Goal: Task Accomplishment & Management: Complete application form

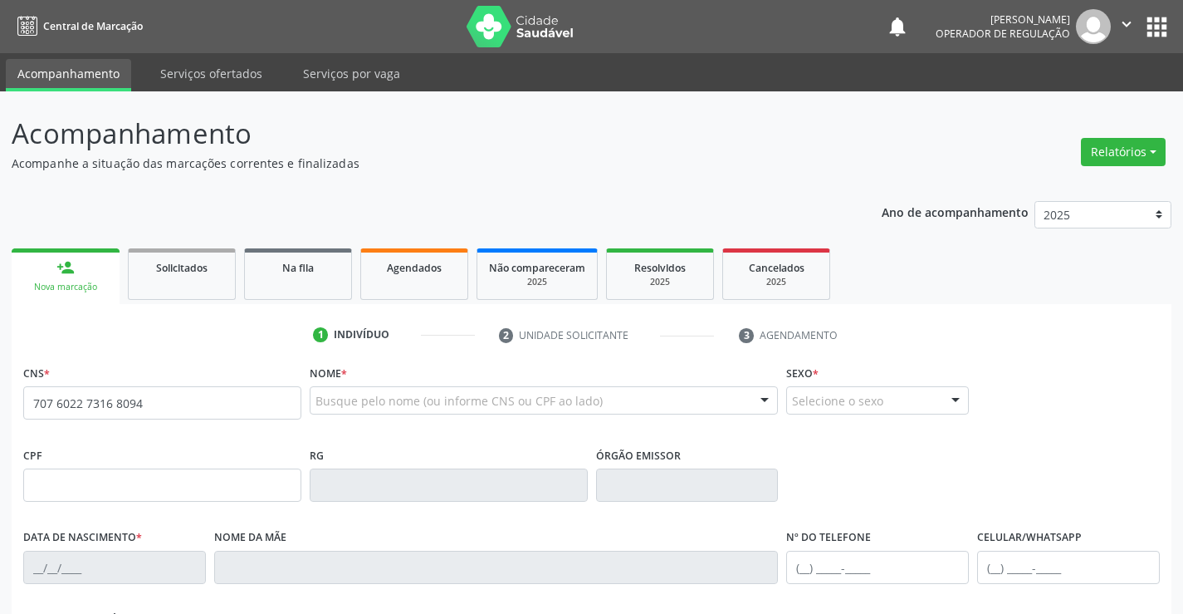
type input "707 6022 7316 8094"
type input "2257191935"
type input "10[DATE]"
type input "[PHONE_NUMBER]"
type input "S/N"
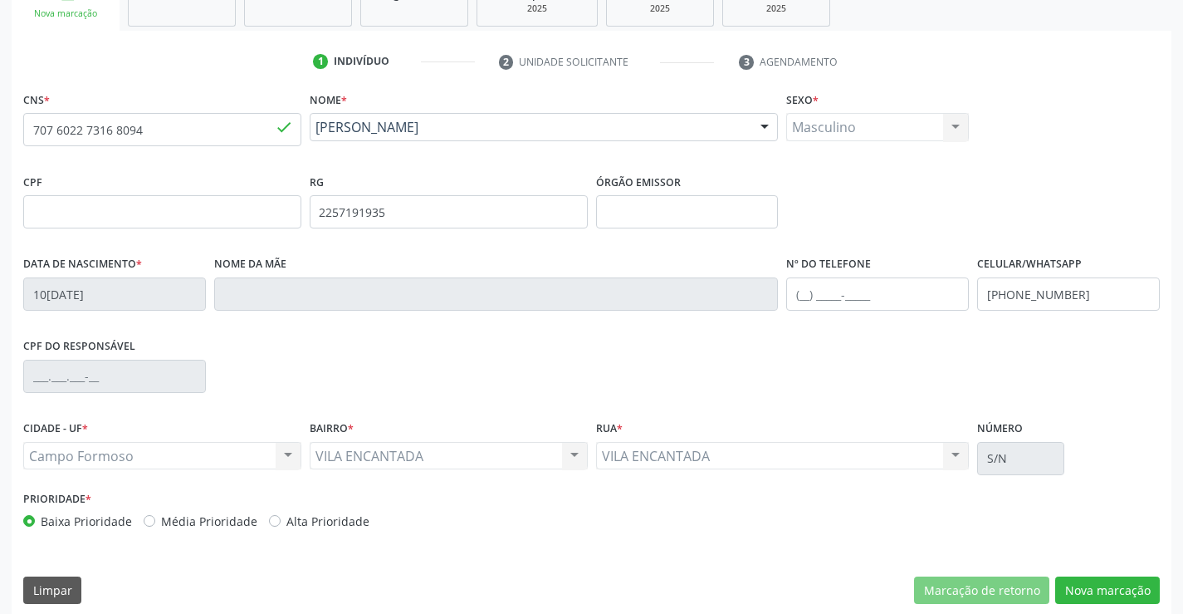
scroll to position [286, 0]
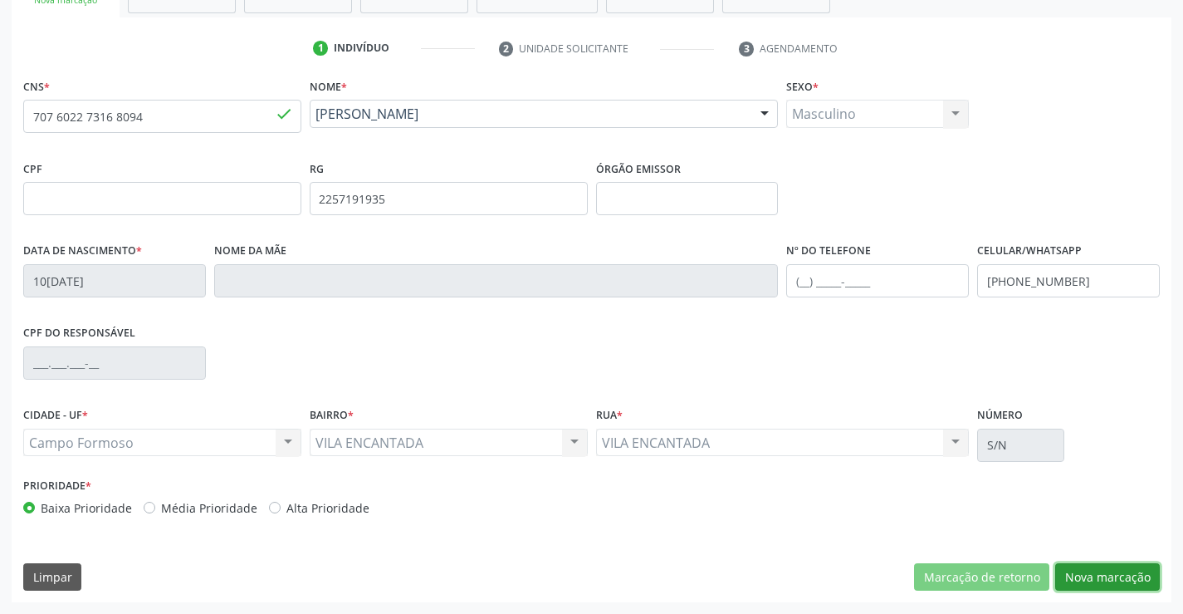
click at [1097, 574] on button "Nova marcação" at bounding box center [1107, 577] width 105 height 28
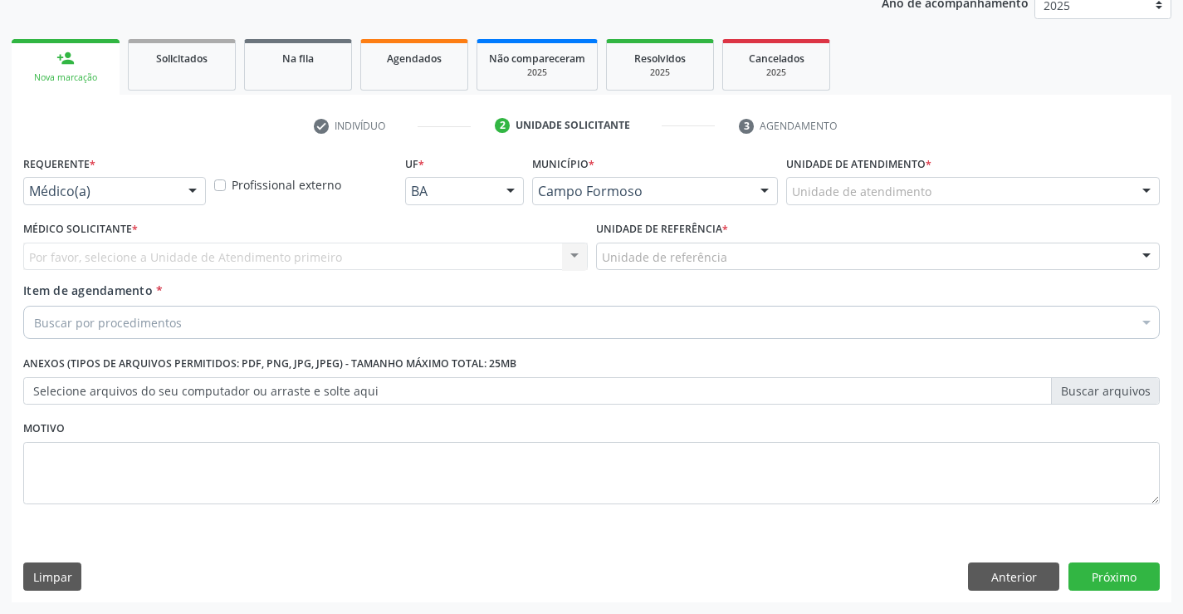
scroll to position [209, 0]
drag, startPoint x: 149, startPoint y: 192, endPoint x: 96, endPoint y: 273, distance: 96.7
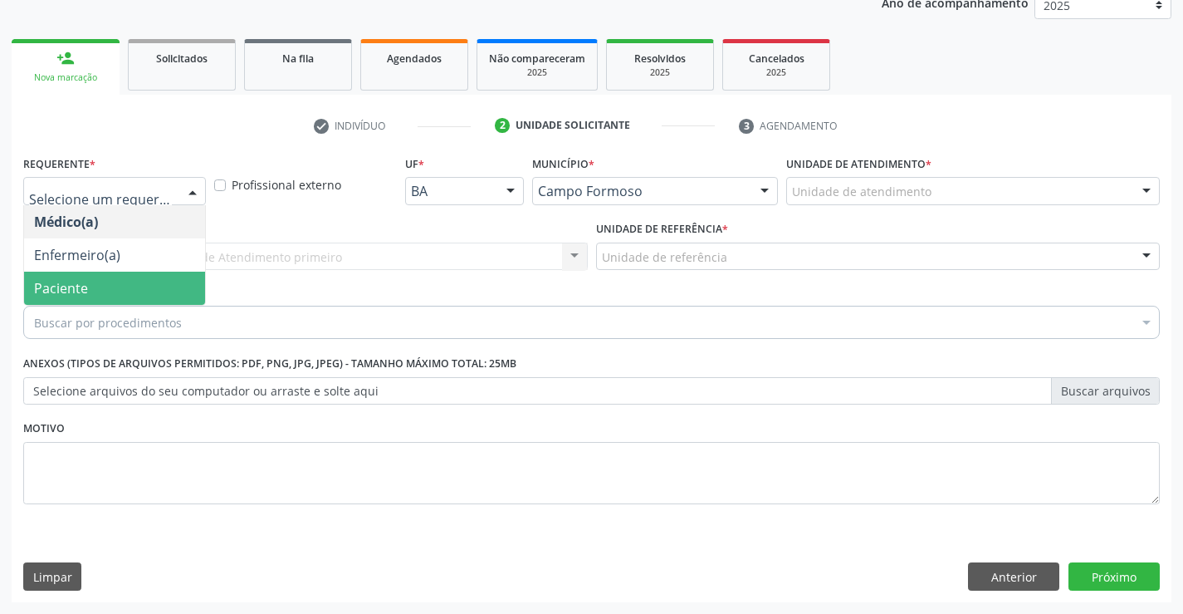
drag, startPoint x: 81, startPoint y: 296, endPoint x: 81, endPoint y: 281, distance: 15.8
click at [81, 292] on span "Paciente" at bounding box center [61, 288] width 54 height 18
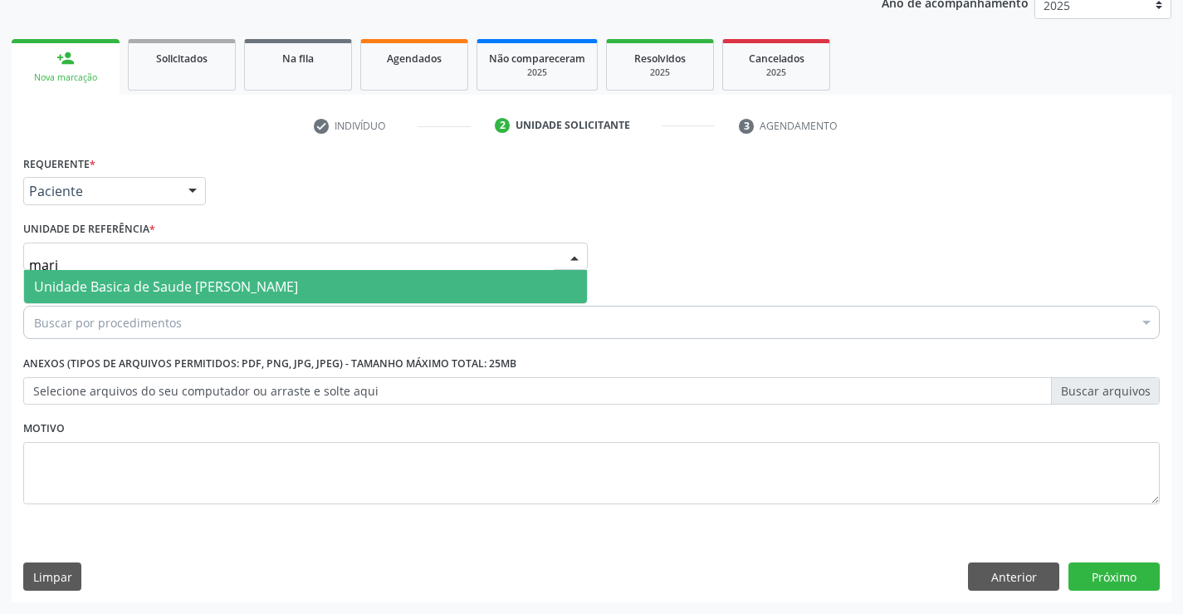
type input "maria"
drag, startPoint x: 116, startPoint y: 280, endPoint x: 108, endPoint y: 294, distance: 16.4
click at [116, 281] on span "Unidade Basica de Saude [PERSON_NAME]" at bounding box center [166, 286] width 264 height 18
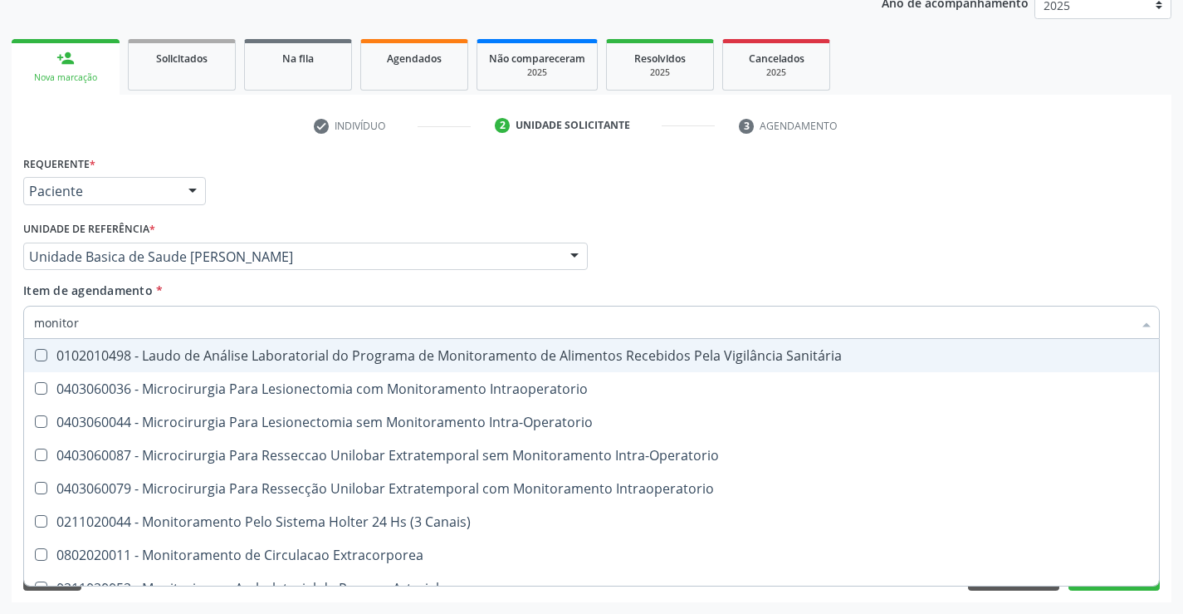
type input "monitori"
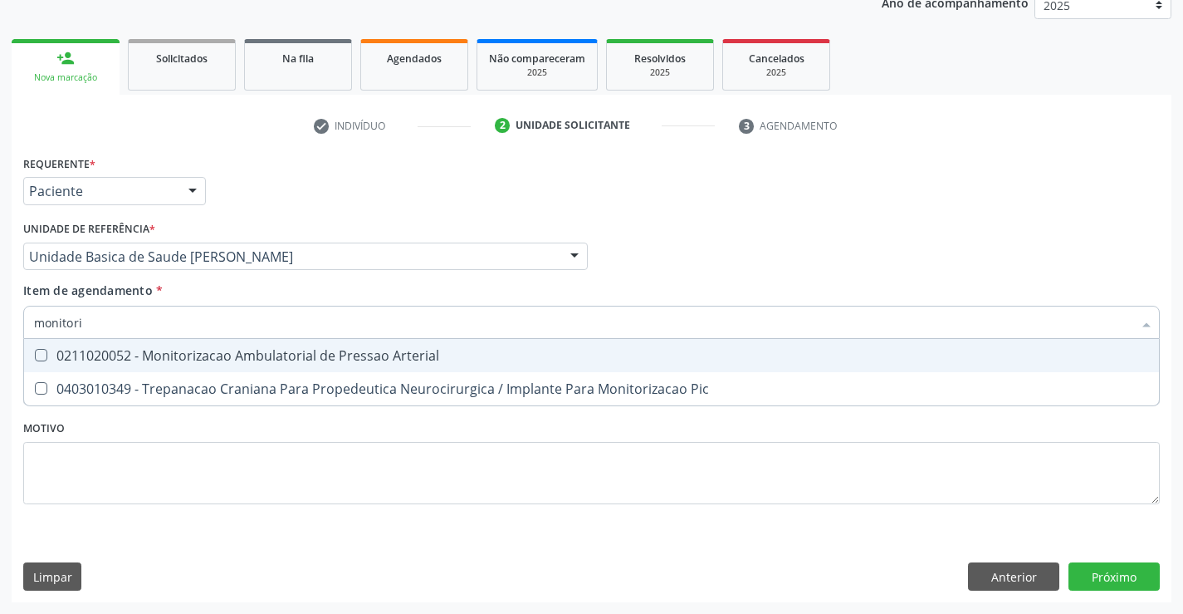
drag, startPoint x: 133, startPoint y: 353, endPoint x: 114, endPoint y: 450, distance: 99.0
click at [131, 358] on div "0211020052 - Monitorizacao Ambulatorial de Pressao Arterial" at bounding box center [591, 355] width 1115 height 13
checkbox Arterial "true"
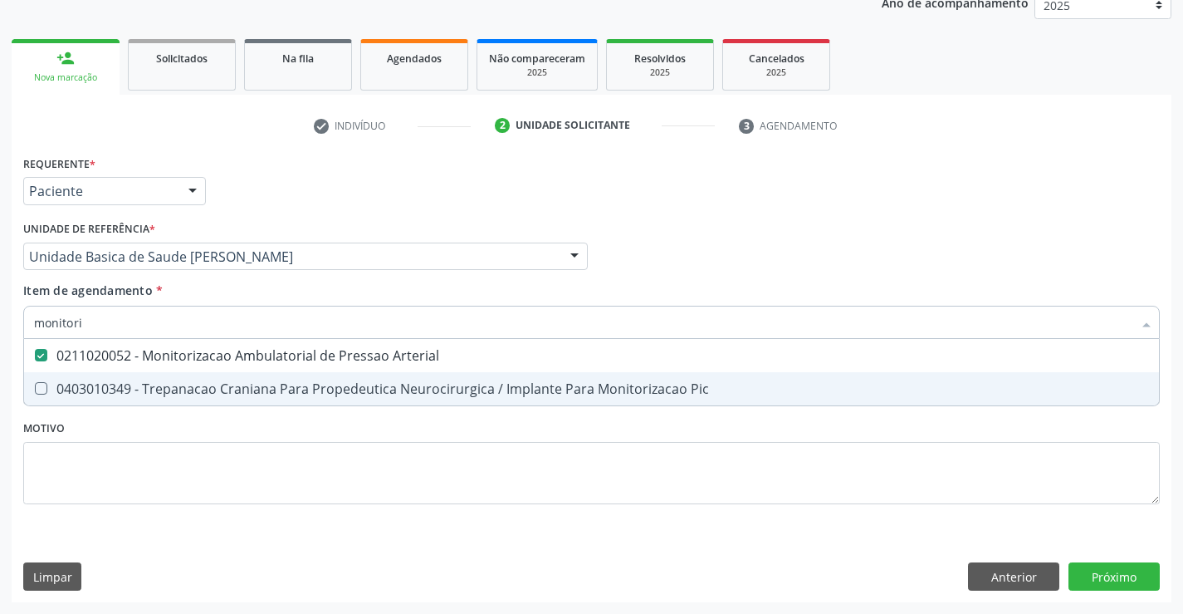
type input "monitori"
click at [113, 468] on div "Requerente * Paciente Médico(a) Enfermeiro(a) Paciente Nenhum resultado encontr…" at bounding box center [591, 339] width 1137 height 376
checkbox Pic "true"
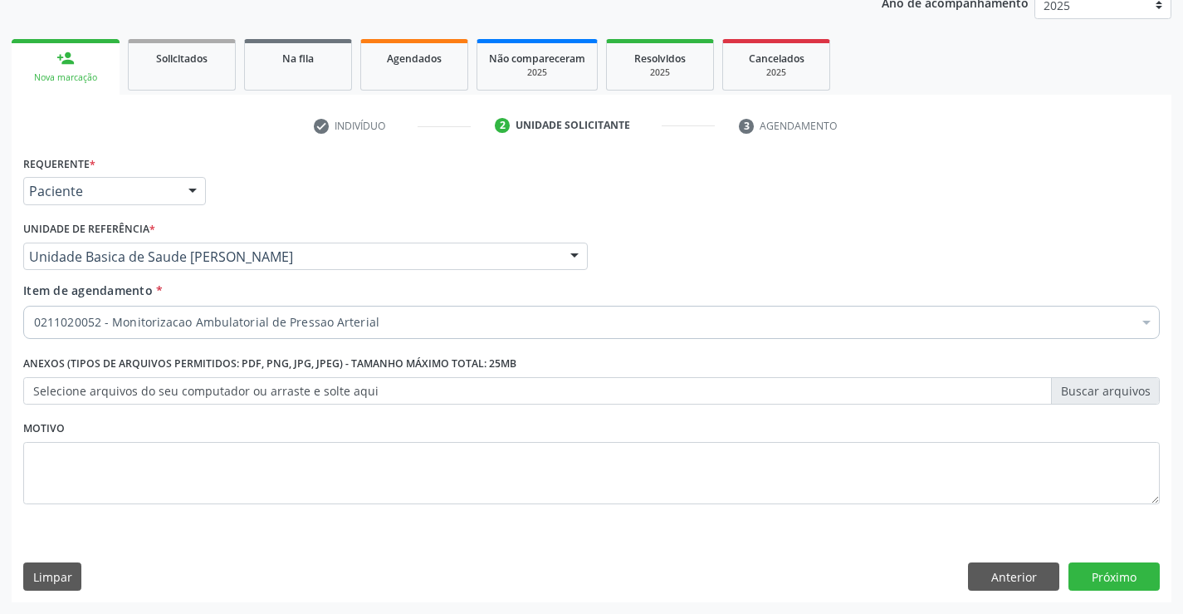
click at [115, 384] on label "Selecione arquivos do seu computador ou arraste e solte aqui" at bounding box center [591, 391] width 1137 height 28
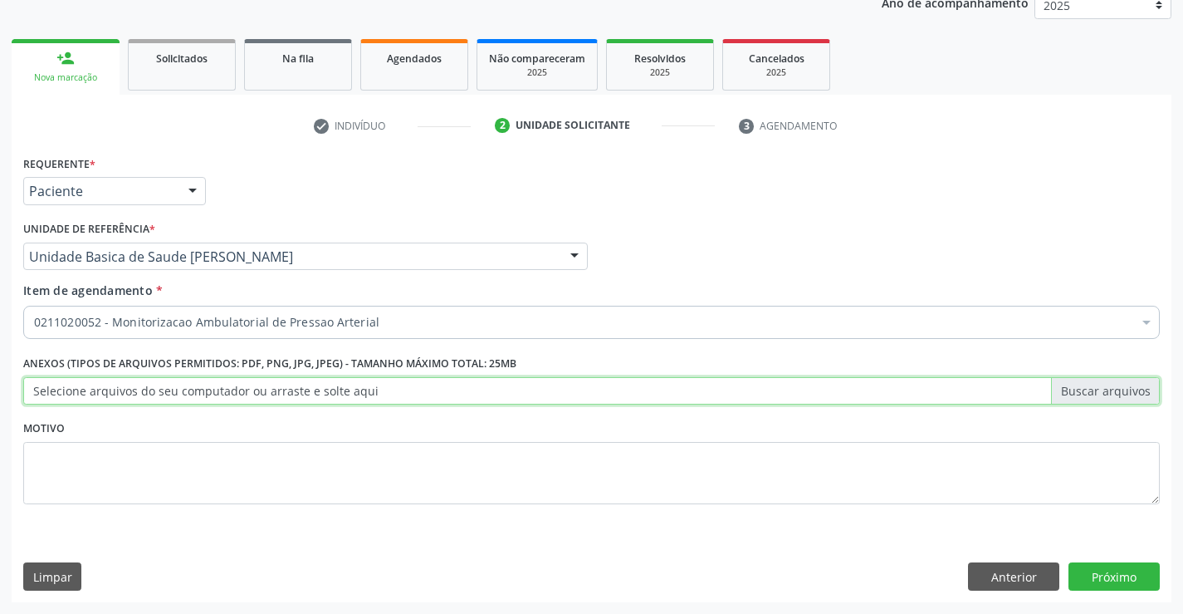
click at [115, 384] on input "Selecione arquivos do seu computador ou arraste e solte aqui" at bounding box center [591, 391] width 1137 height 28
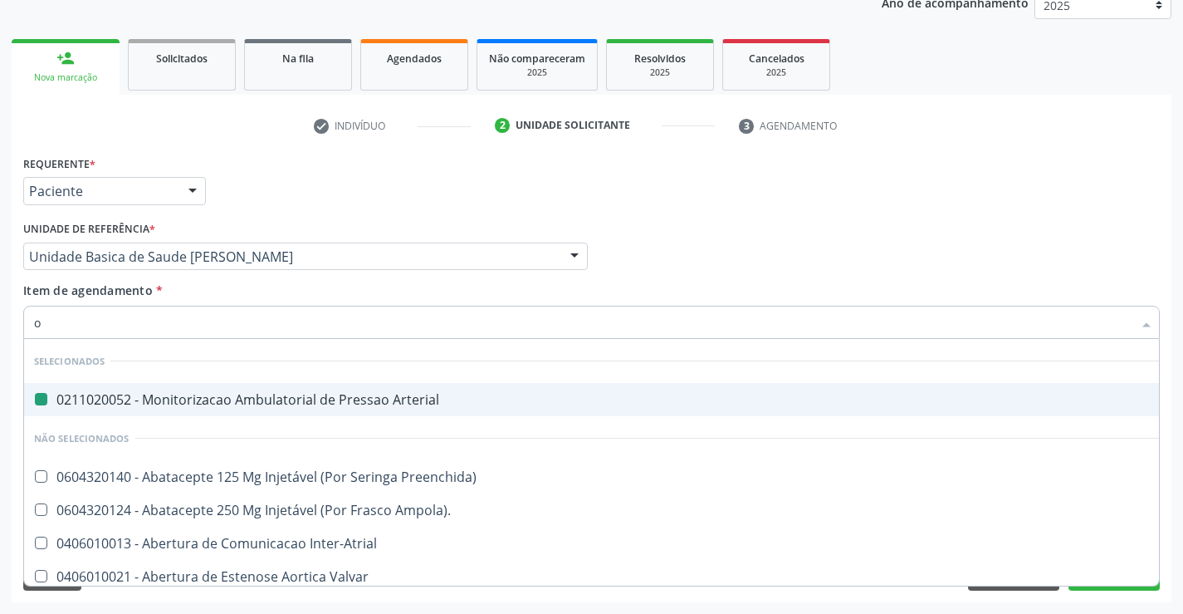
type input "ot"
checkbox Arterial "false"
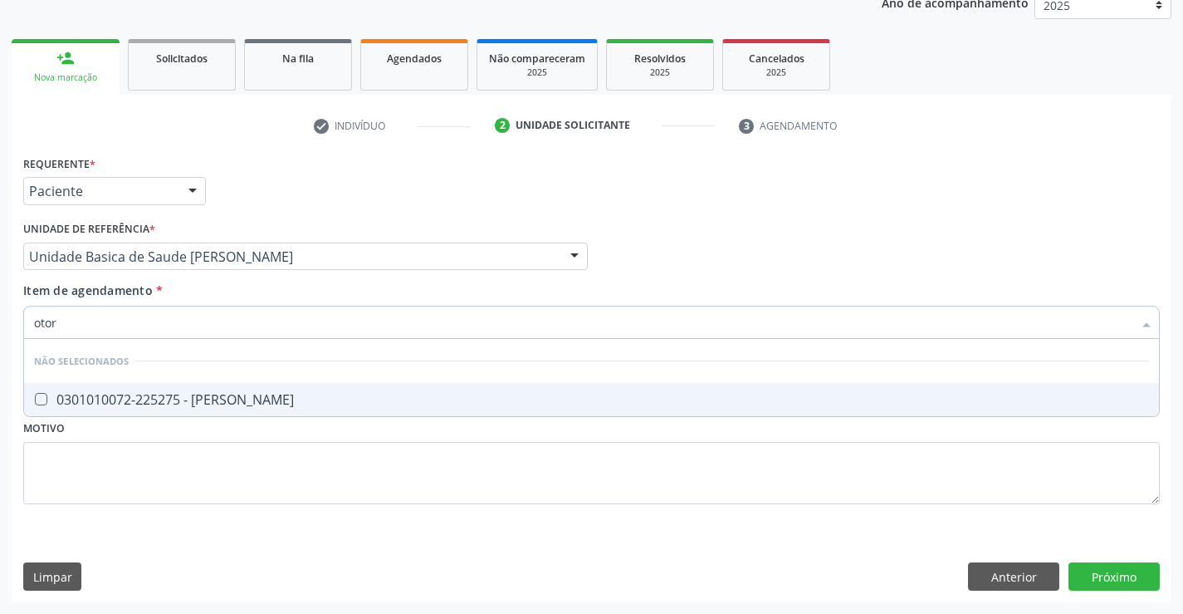
type input "otorr"
drag, startPoint x: 306, startPoint y: 401, endPoint x: 222, endPoint y: 463, distance: 105.1
click at [302, 404] on div "0301010072-225275 - [PERSON_NAME]" at bounding box center [591, 399] width 1115 height 13
checkbox Otorrinolaringologista "true"
click at [200, 504] on div "Requerente * Paciente Médico(a) Enfermeiro(a) Paciente Nenhum resultado encontr…" at bounding box center [591, 339] width 1137 height 376
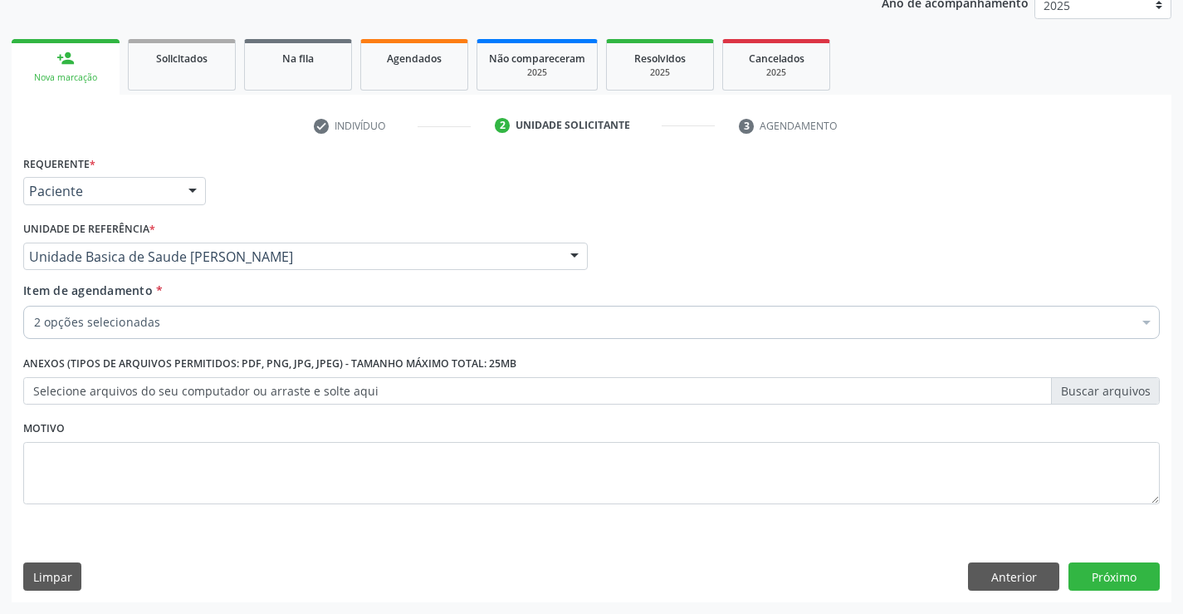
click at [198, 331] on div "2 opções selecionadas" at bounding box center [591, 322] width 1137 height 33
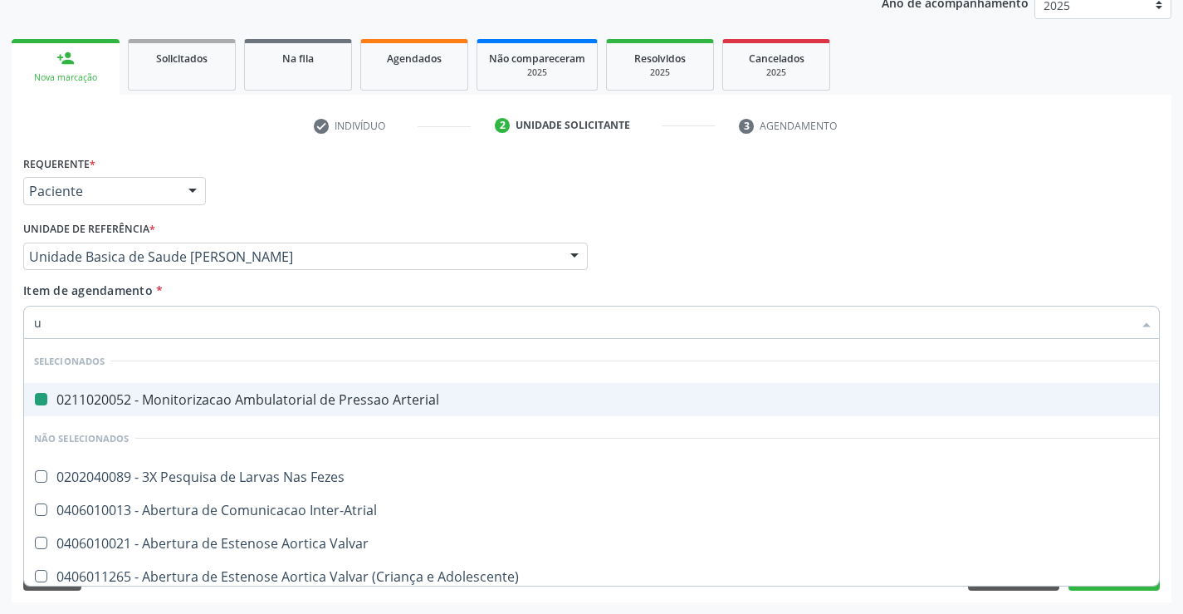
type input "us"
checkbox Arterial "false"
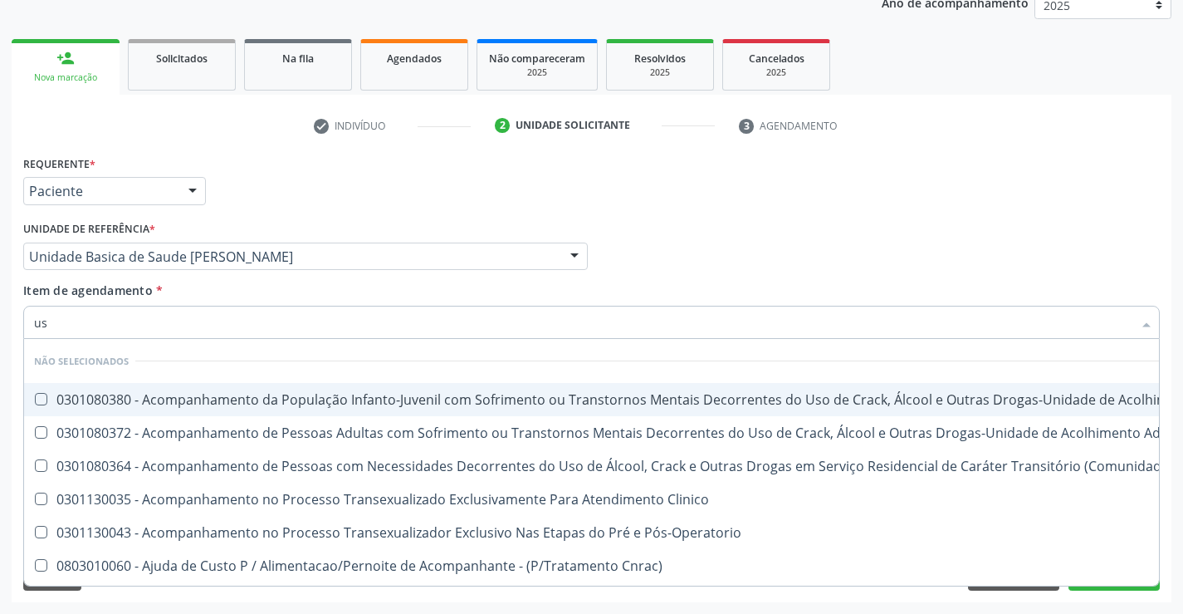
type input "usg"
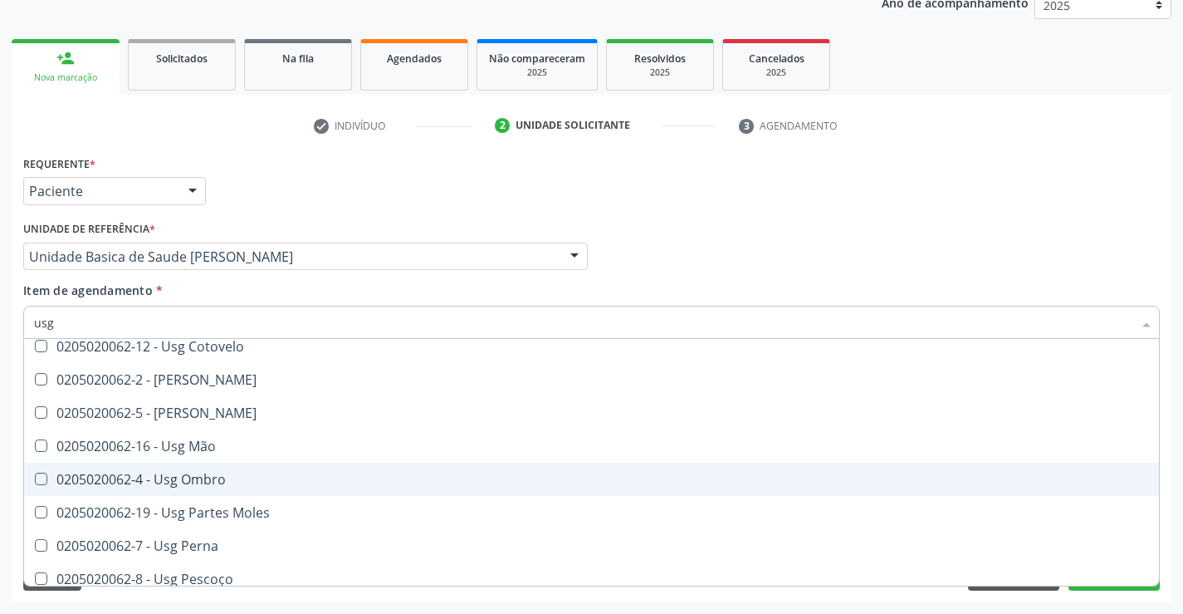
scroll to position [249, 0]
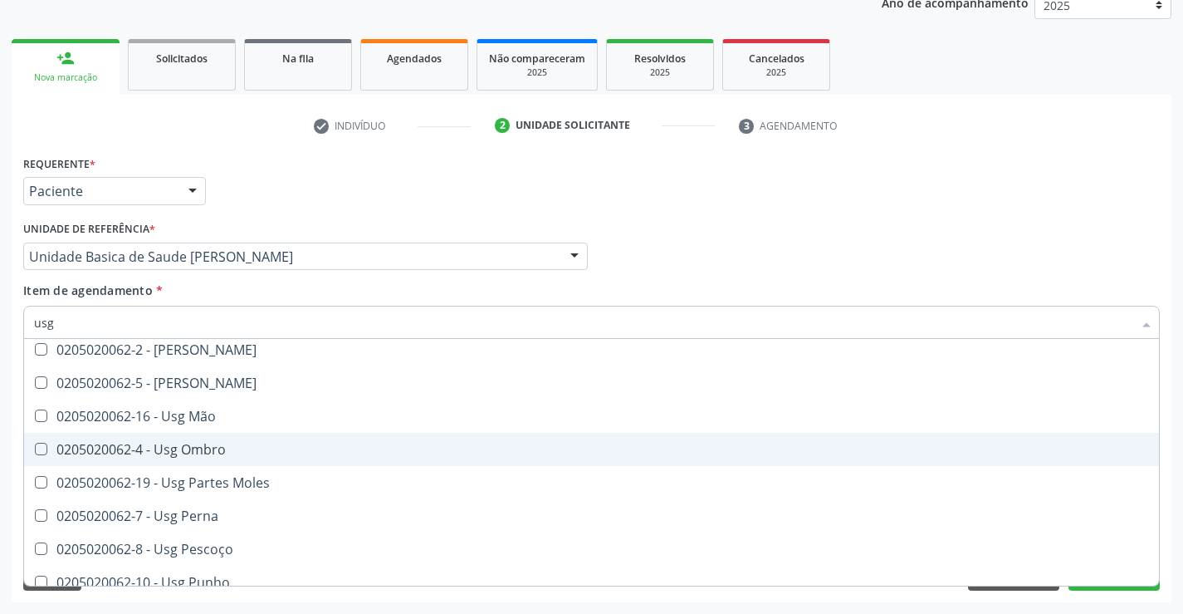
click at [262, 454] on div "0205020062-4 - Usg Ombro" at bounding box center [591, 449] width 1115 height 13
checkbox Ombro "true"
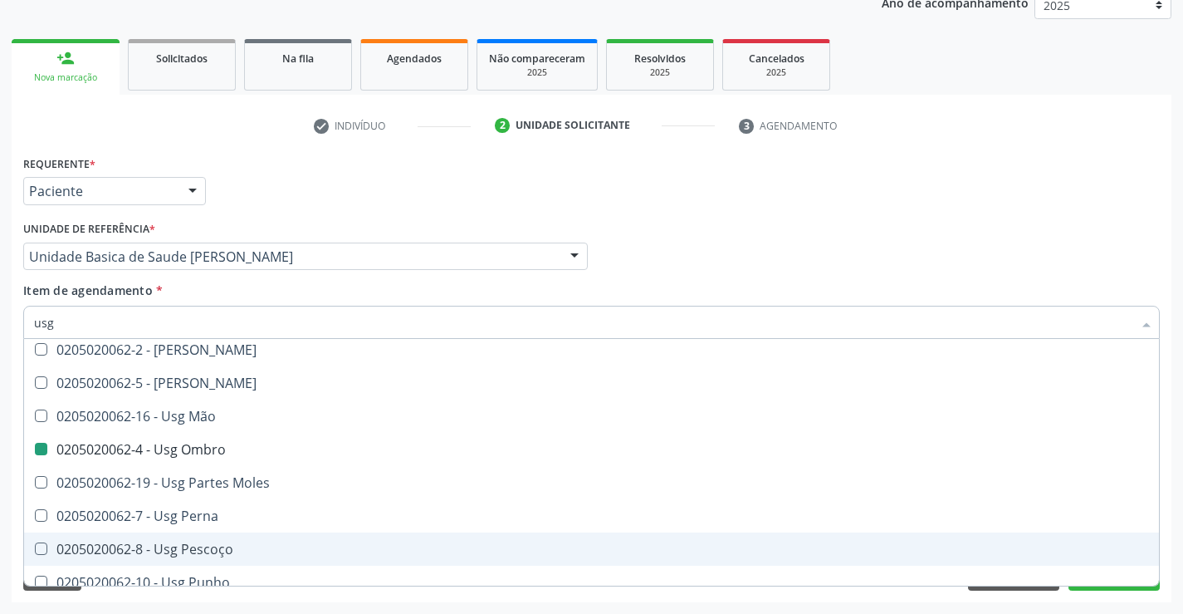
click at [1099, 591] on div "Requerente * Paciente Médico(a) Enfermeiro(a) Paciente Nenhum resultado encontr…" at bounding box center [592, 376] width 1160 height 451
checkbox Axila "true"
checkbox Ombro "false"
checkbox Calcanhar "true"
checkbox Braço "true"
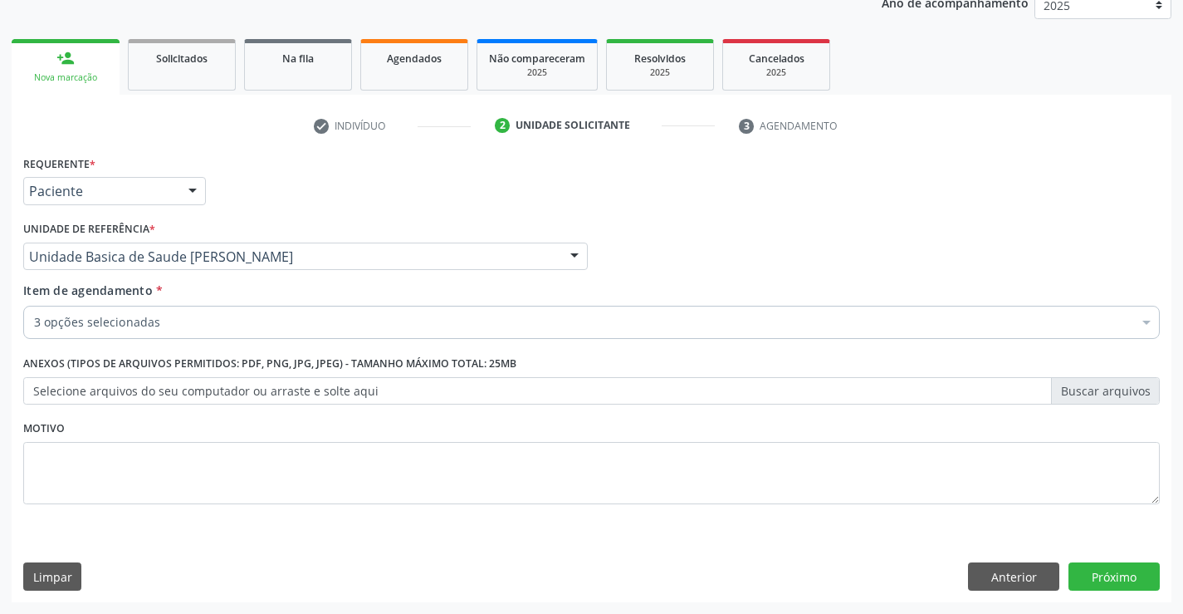
scroll to position [0, 0]
click at [1103, 572] on button "Próximo" at bounding box center [1114, 576] width 91 height 28
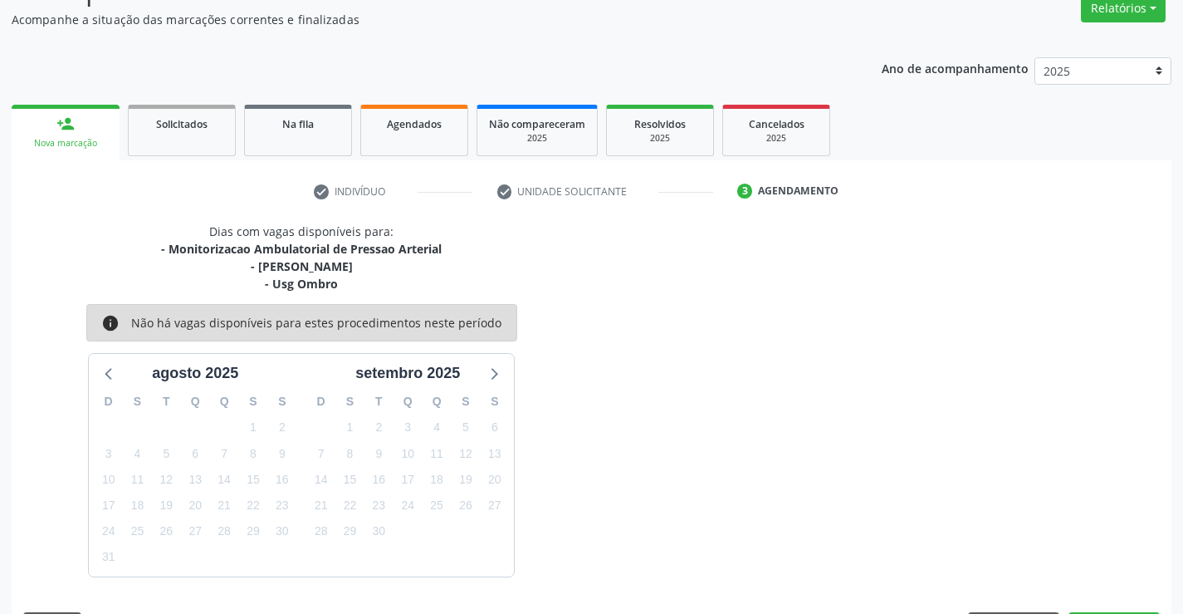
scroll to position [193, 0]
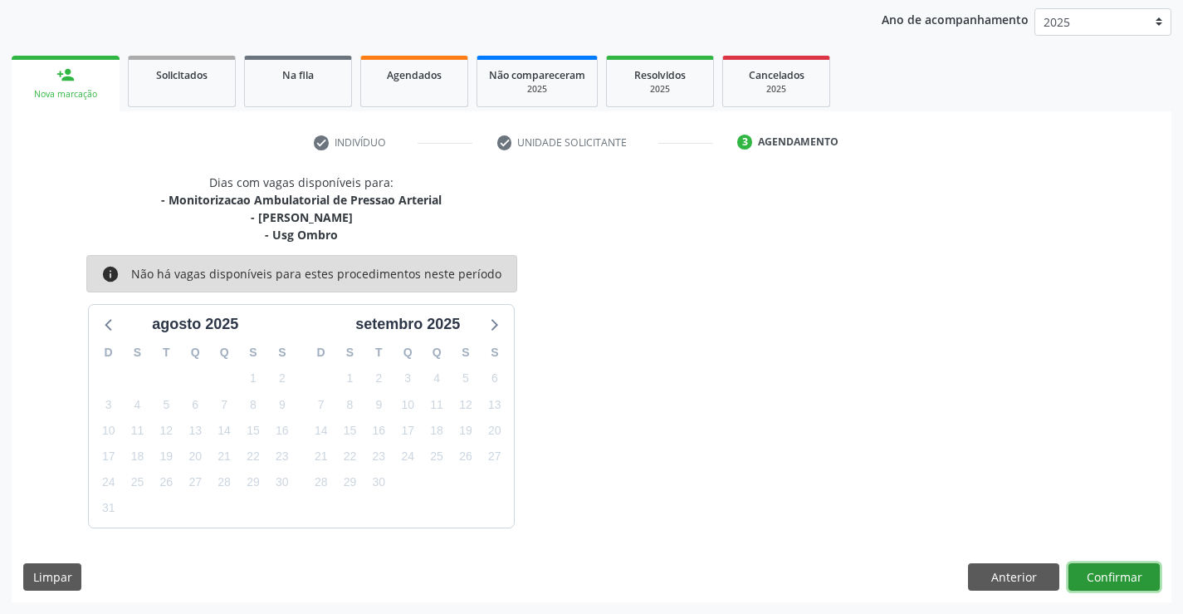
click at [1106, 575] on button "Confirmar" at bounding box center [1114, 577] width 91 height 28
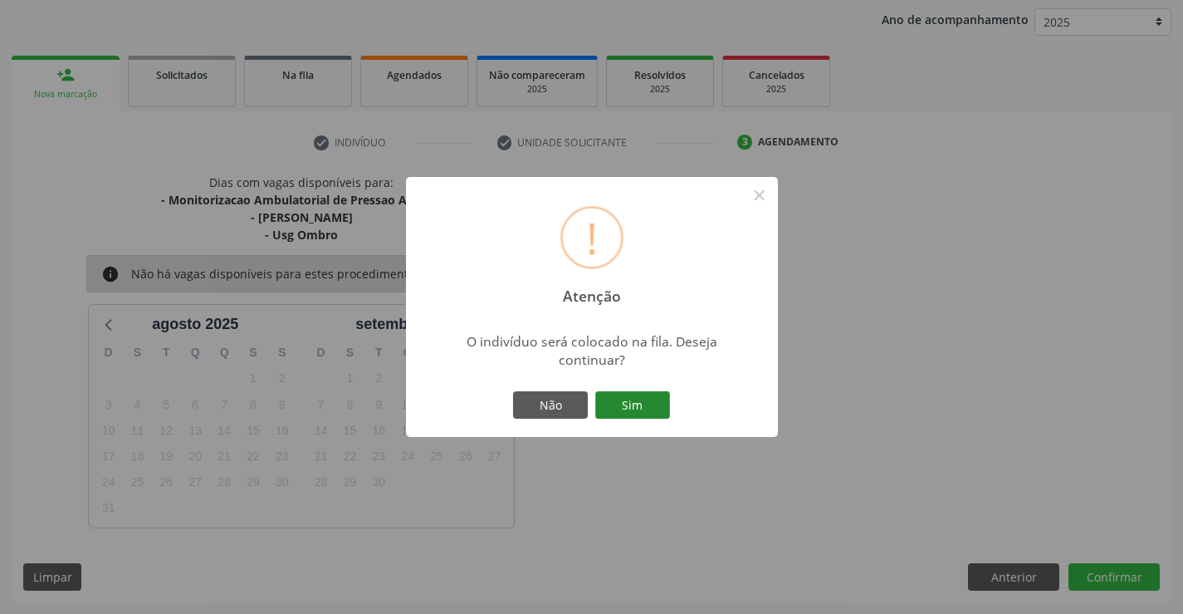
click at [647, 397] on button "Sim" at bounding box center [632, 405] width 75 height 28
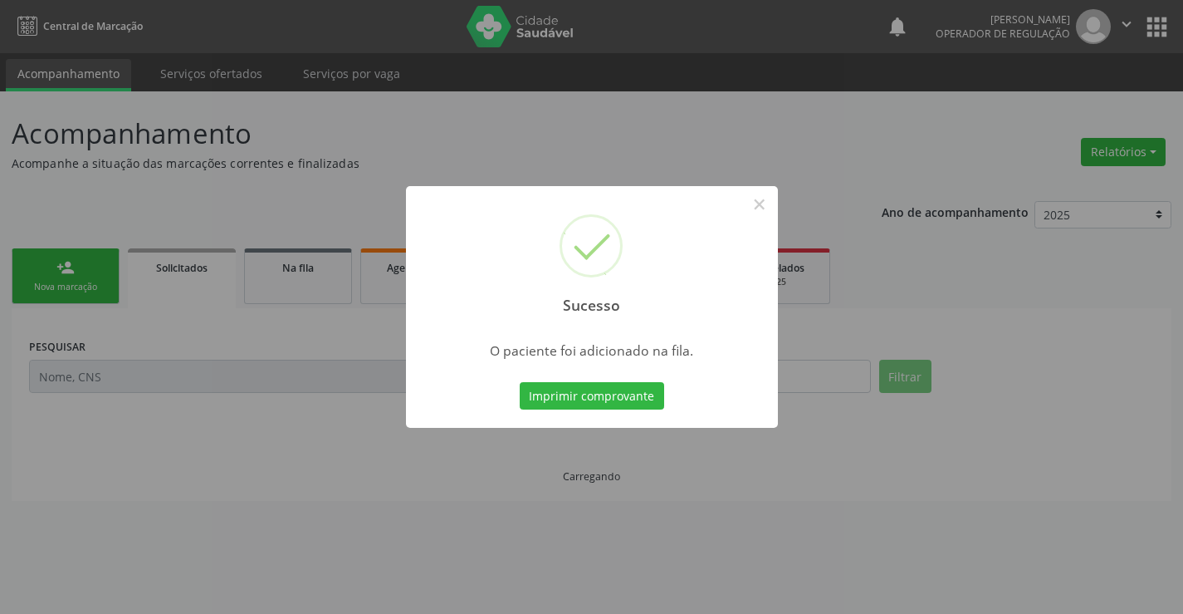
scroll to position [0, 0]
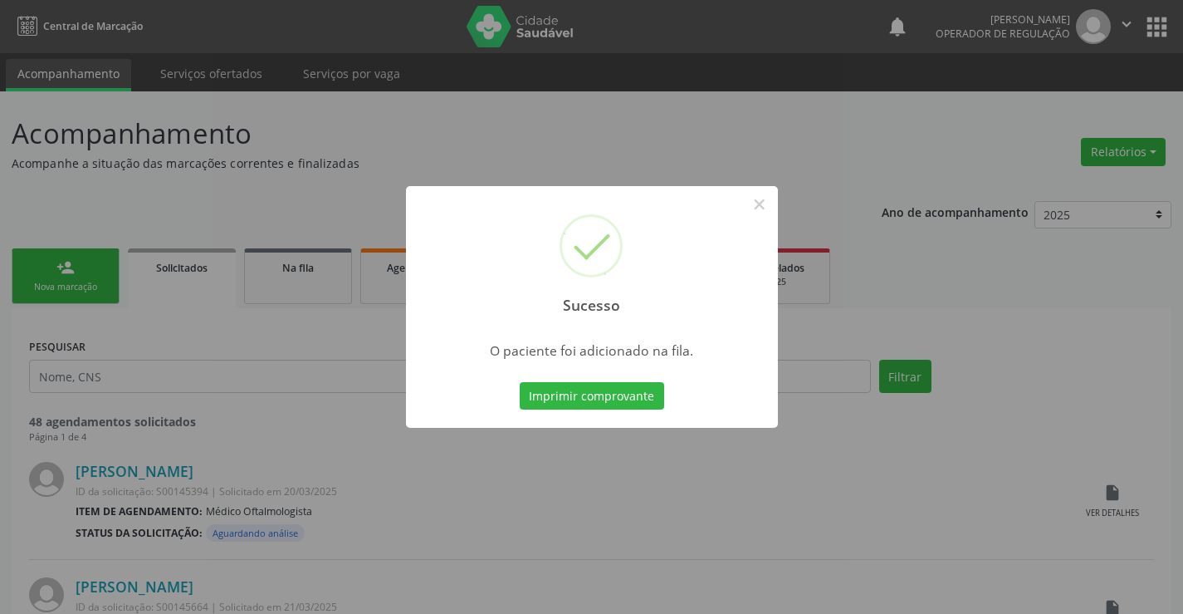
click at [647, 397] on button "Imprimir comprovante" at bounding box center [592, 396] width 144 height 28
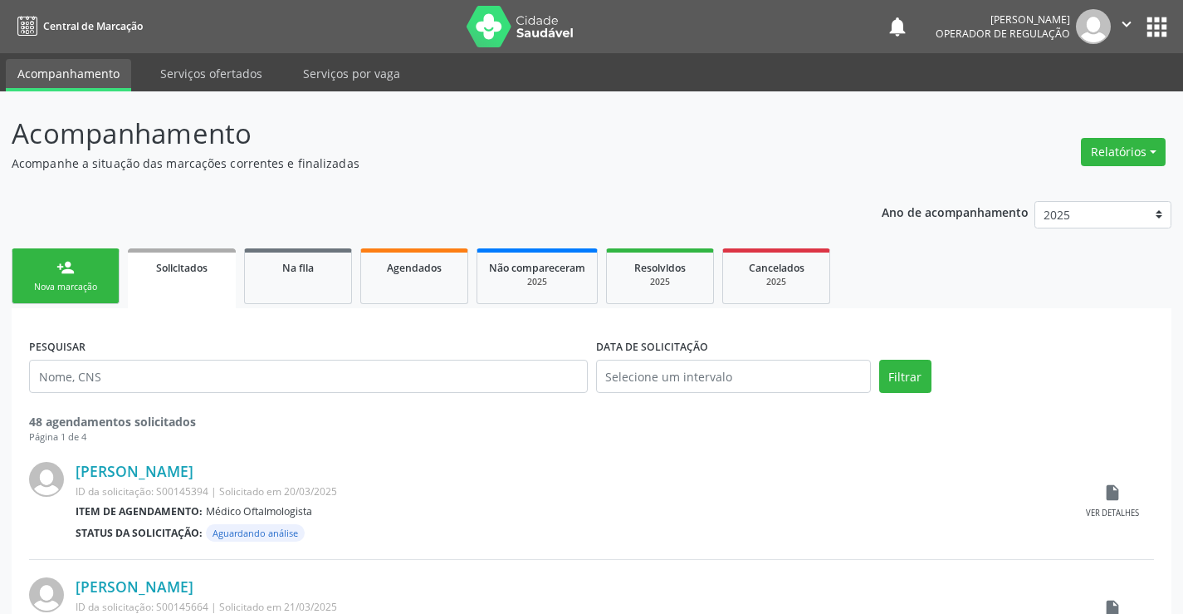
click at [44, 274] on link "person_add Nova marcação" at bounding box center [66, 276] width 108 height 56
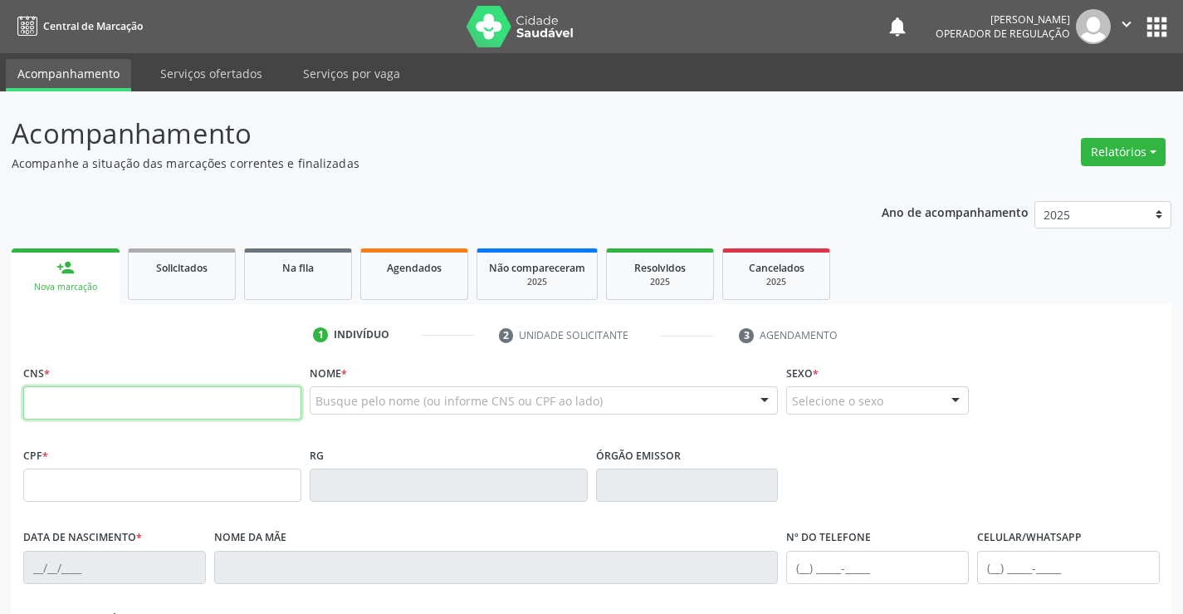
click at [95, 414] on input "text" at bounding box center [162, 402] width 278 height 33
type input "700 3029 7168 8935"
type input "2305827962"
type input "[DATE]"
type input "[PHONE_NUMBER]"
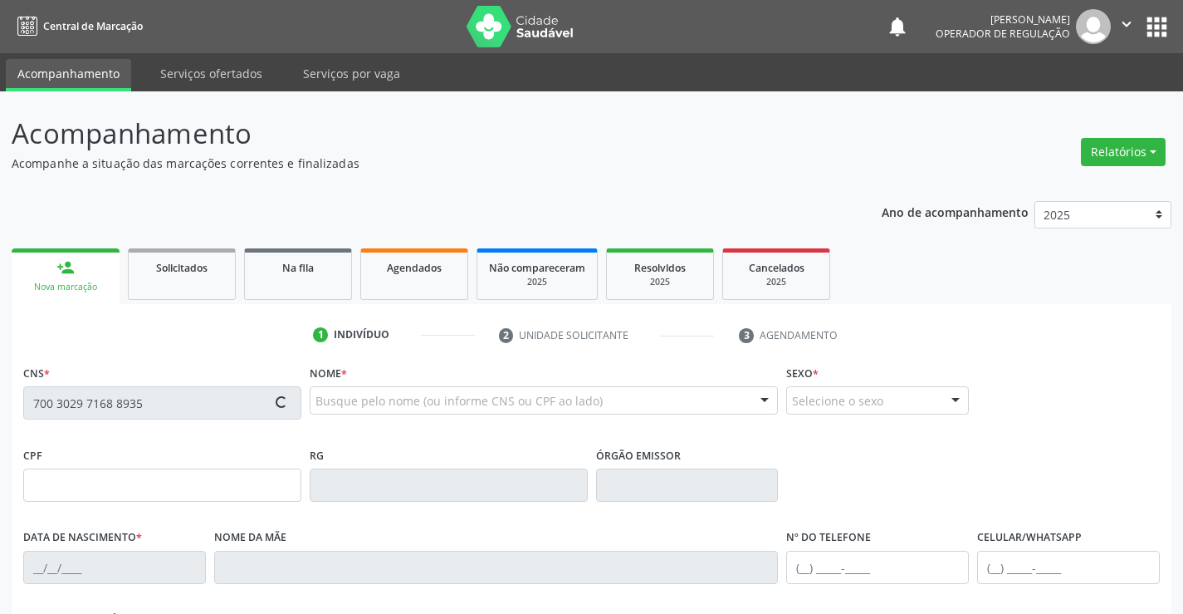
type input "[PHONE_NUMBER]"
type input "108.234.785-05"
type input "S/N"
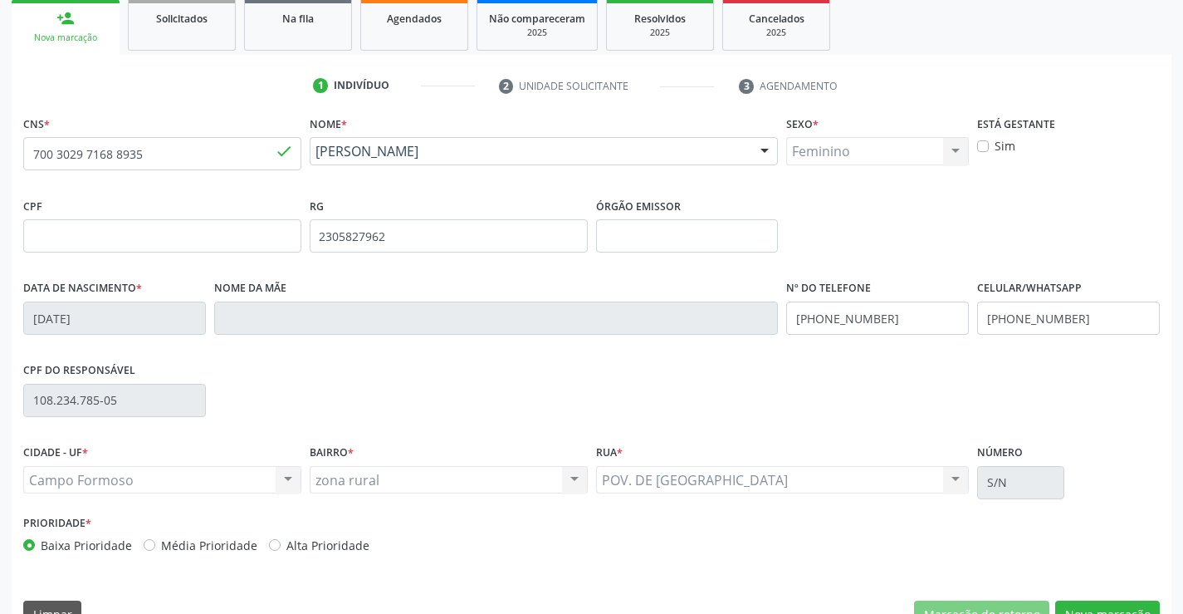
scroll to position [286, 0]
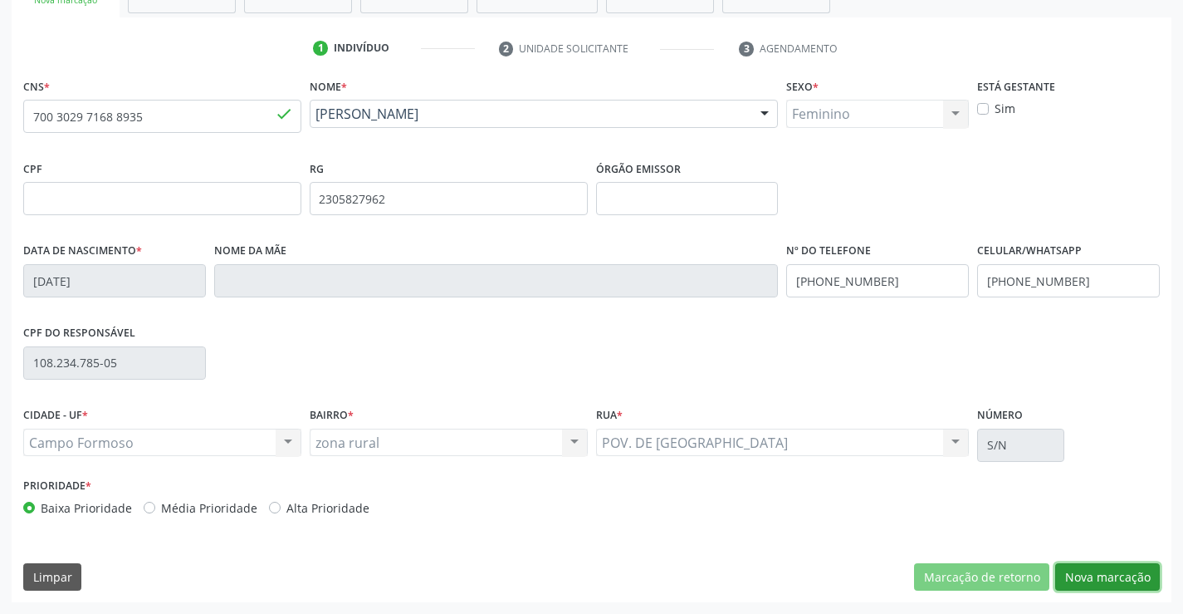
click at [1101, 567] on button "Nova marcação" at bounding box center [1107, 577] width 105 height 28
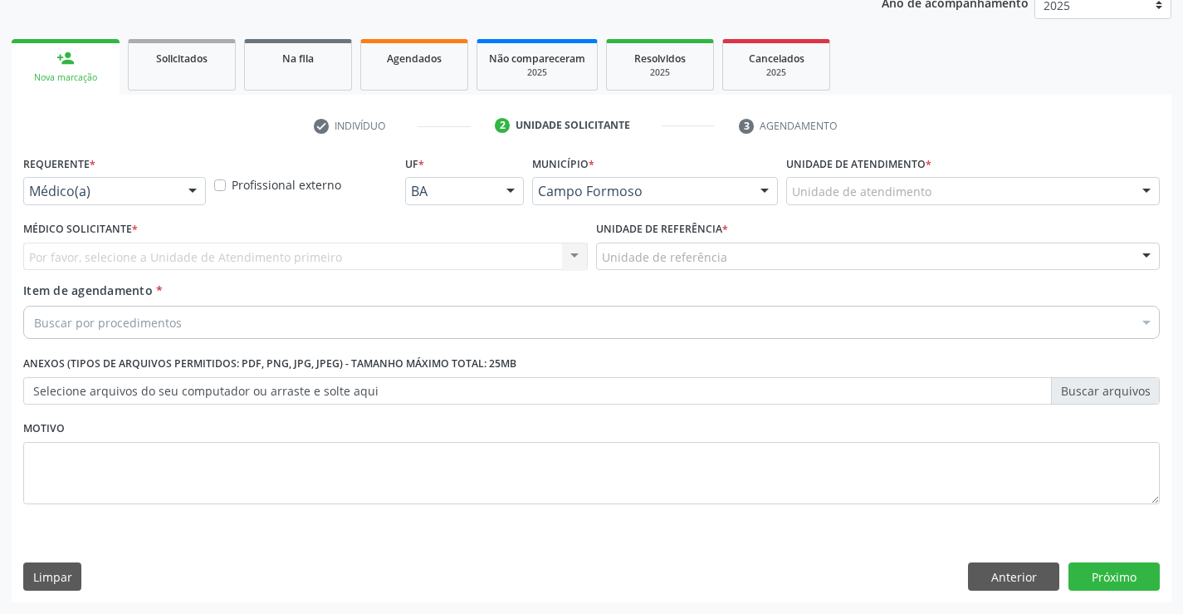
click at [126, 176] on div "Requerente * Médico(a) Médico(a) Enfermeiro(a) Paciente Nenhum resultado encont…" at bounding box center [114, 177] width 183 height 53
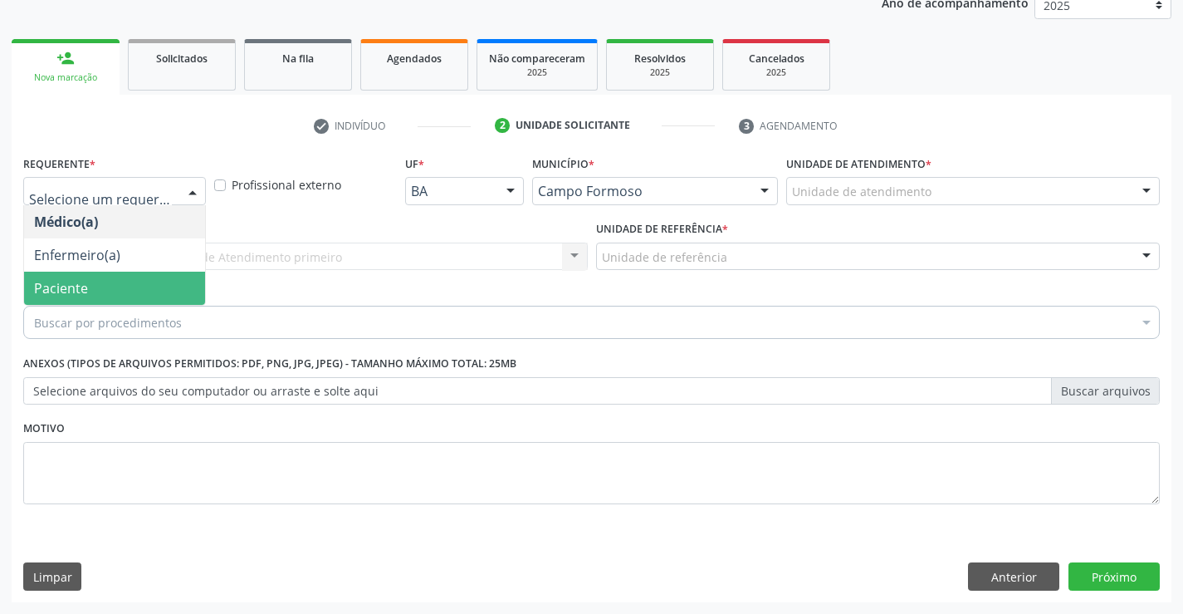
click at [57, 294] on span "Paciente" at bounding box center [61, 288] width 54 height 18
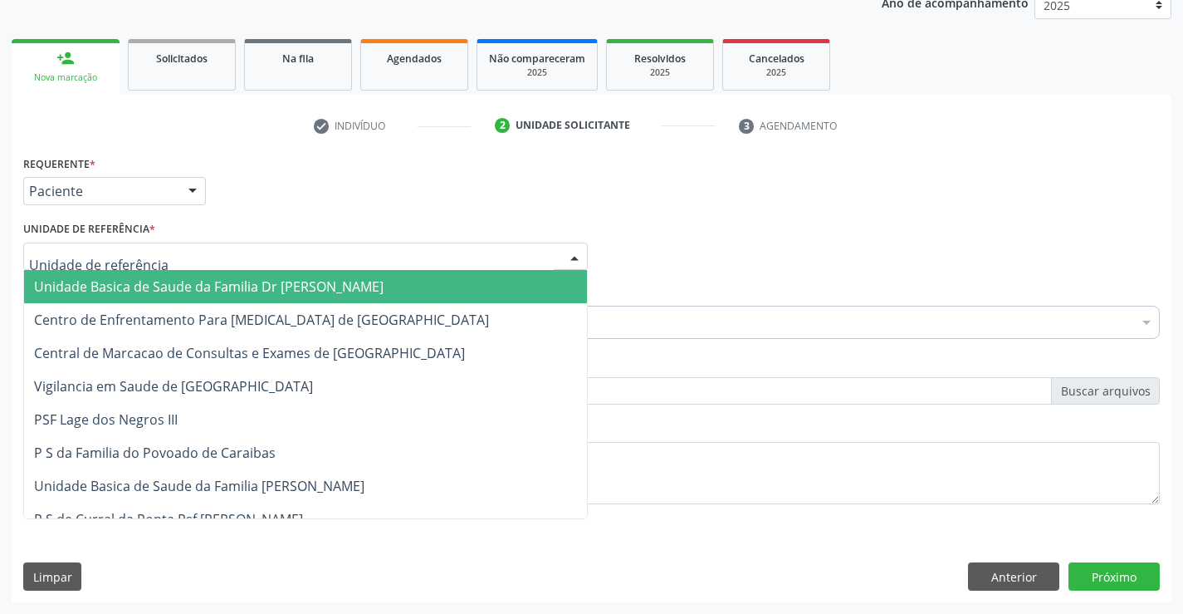
click at [78, 283] on span "Unidade Basica de Saude da Familia Dr [PERSON_NAME]" at bounding box center [209, 286] width 350 height 18
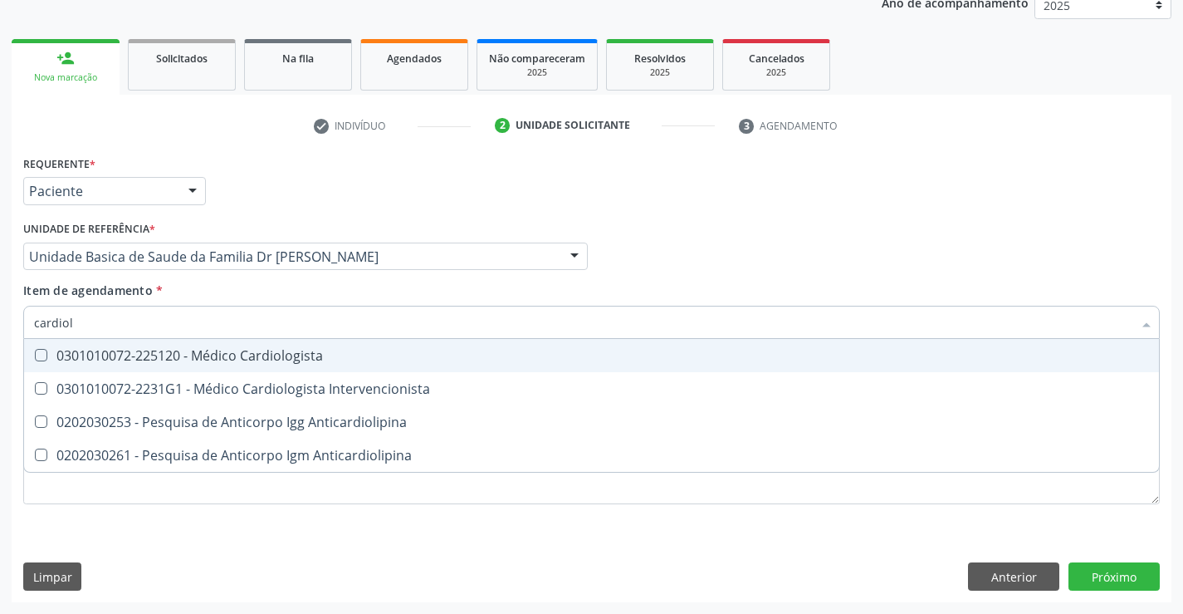
type input "cardiolo"
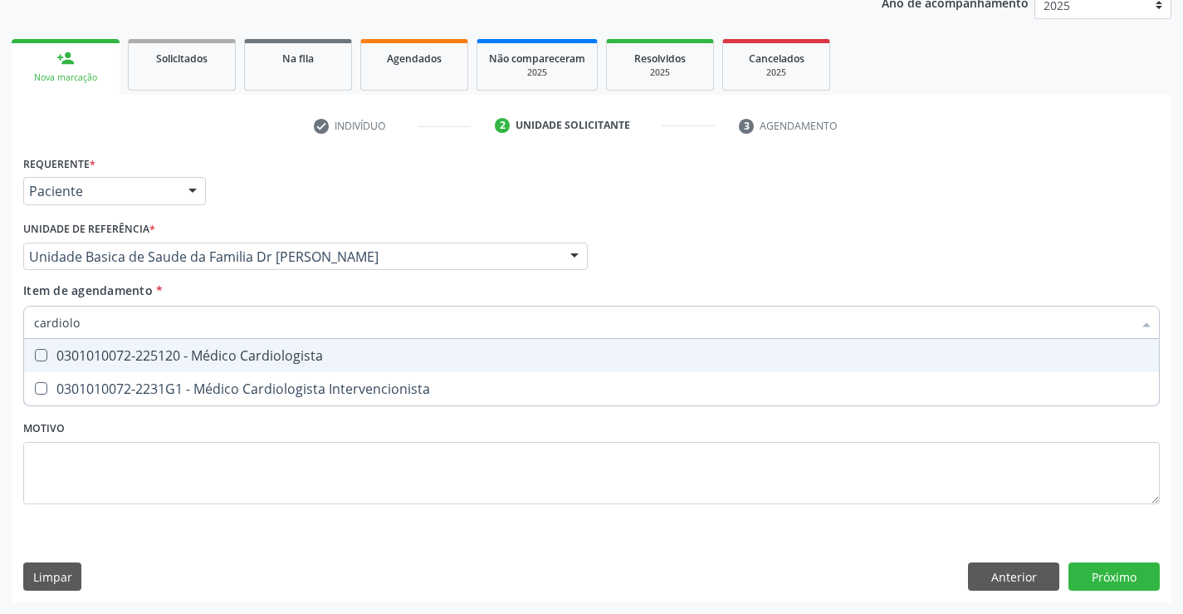
click at [177, 360] on div "0301010072-225120 - Médico Cardiologista" at bounding box center [591, 355] width 1115 height 13
checkbox Cardiologista "true"
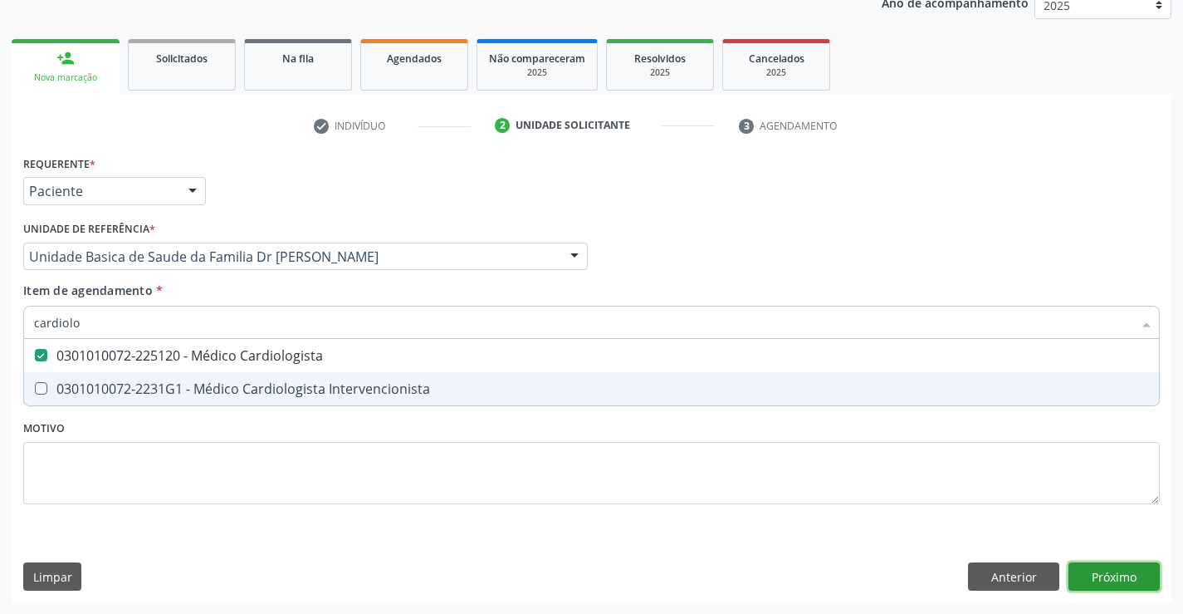
click at [1114, 584] on div "Requerente * Paciente Médico(a) Enfermeiro(a) Paciente Nenhum resultado encontr…" at bounding box center [592, 376] width 1160 height 451
checkbox Intervencionista "true"
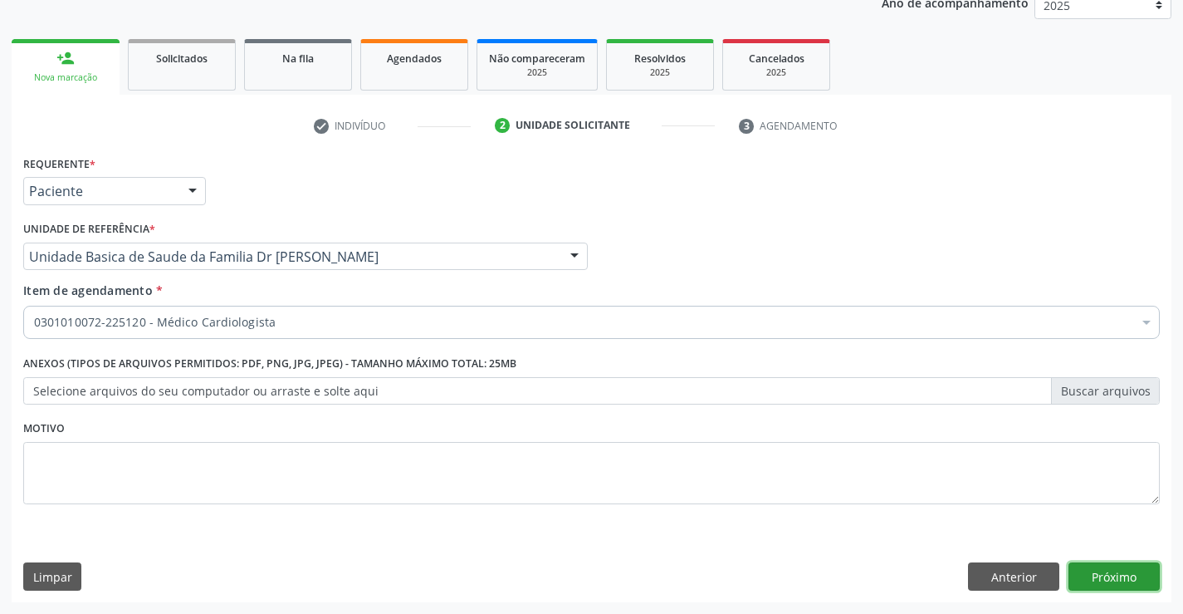
click at [1109, 575] on button "Próximo" at bounding box center [1114, 576] width 91 height 28
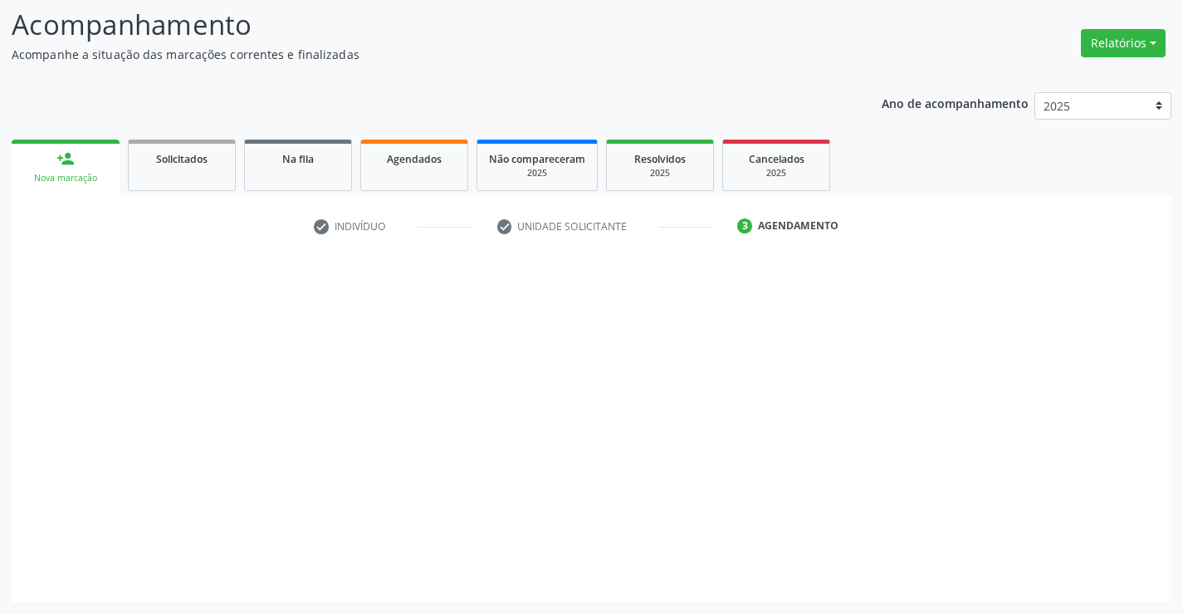
scroll to position [109, 0]
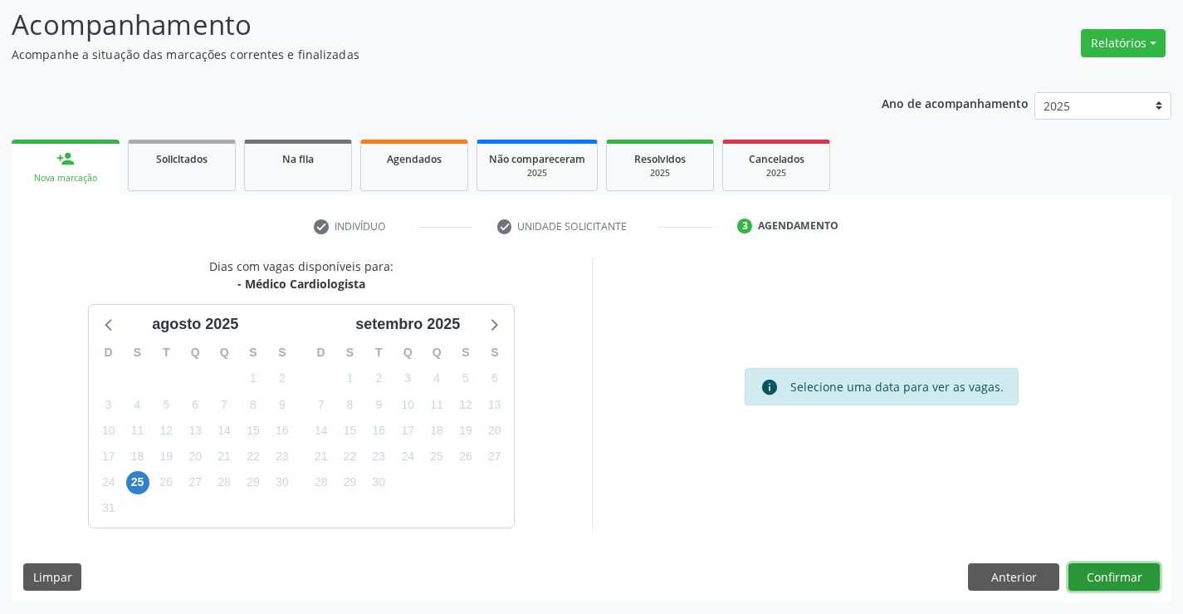
click at [1103, 577] on button "Confirmar" at bounding box center [1114, 577] width 91 height 28
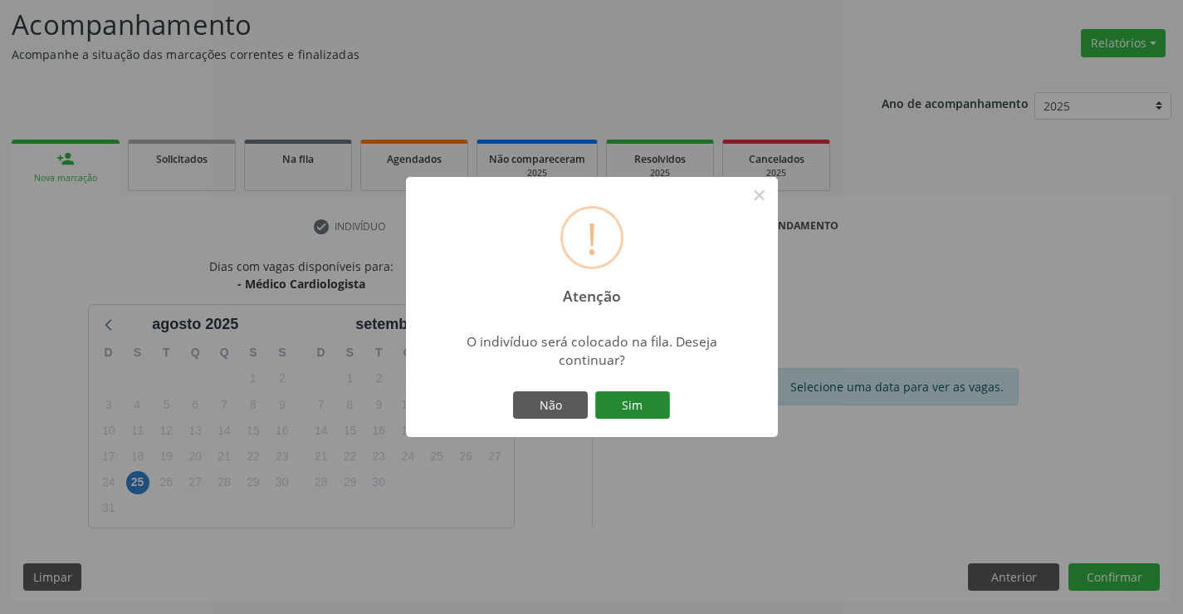
click at [641, 406] on button "Sim" at bounding box center [632, 405] width 75 height 28
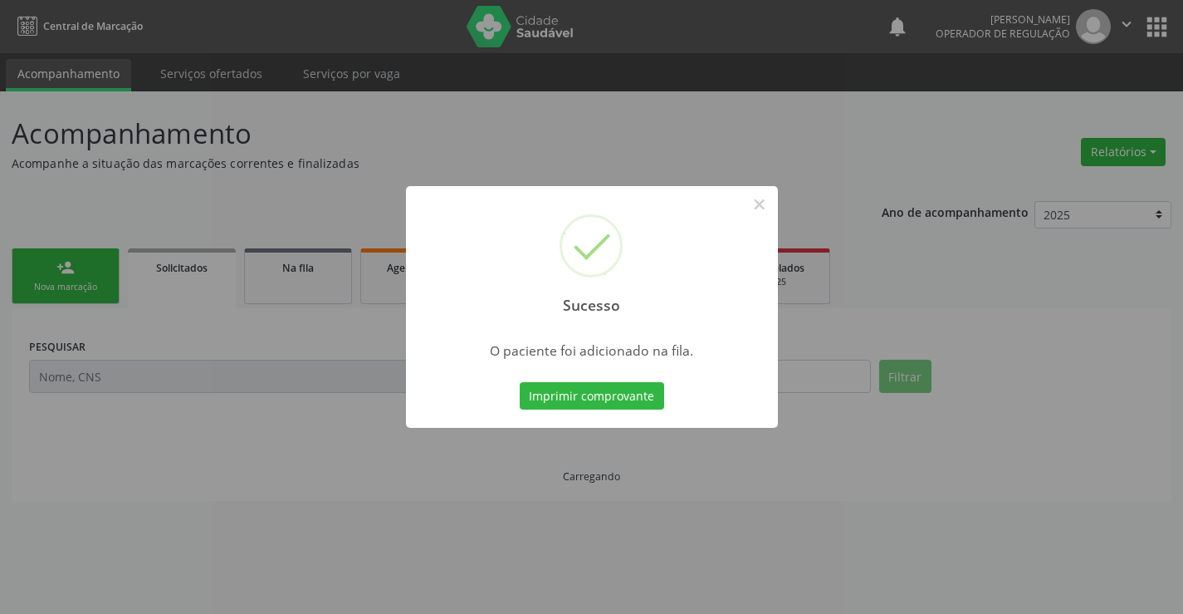
scroll to position [0, 0]
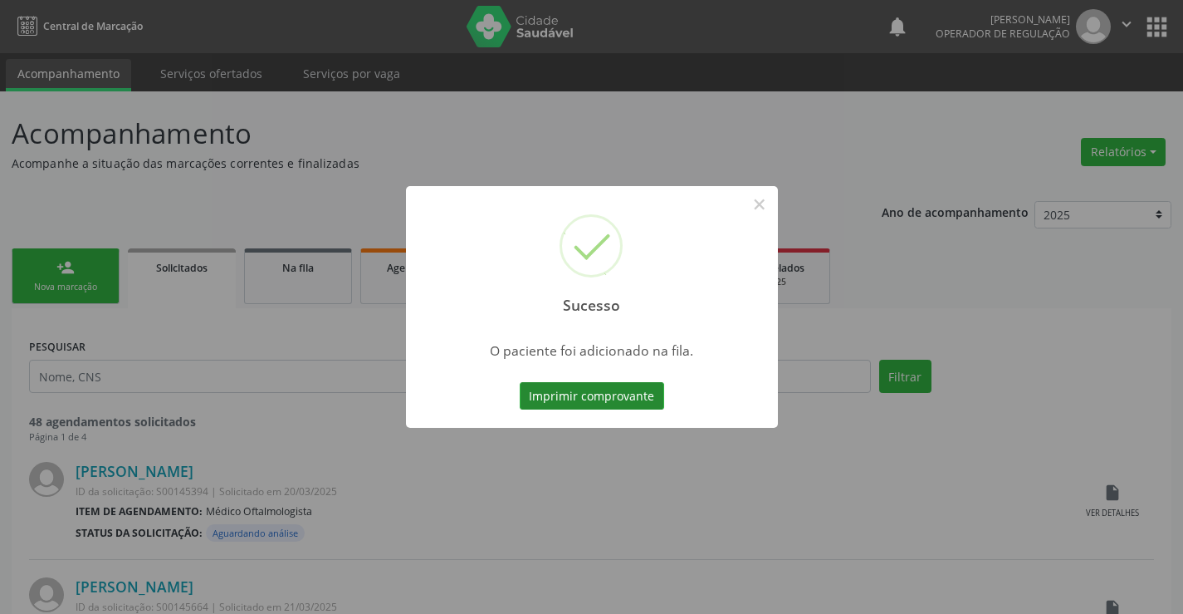
click at [602, 384] on button "Imprimir comprovante" at bounding box center [592, 396] width 144 height 28
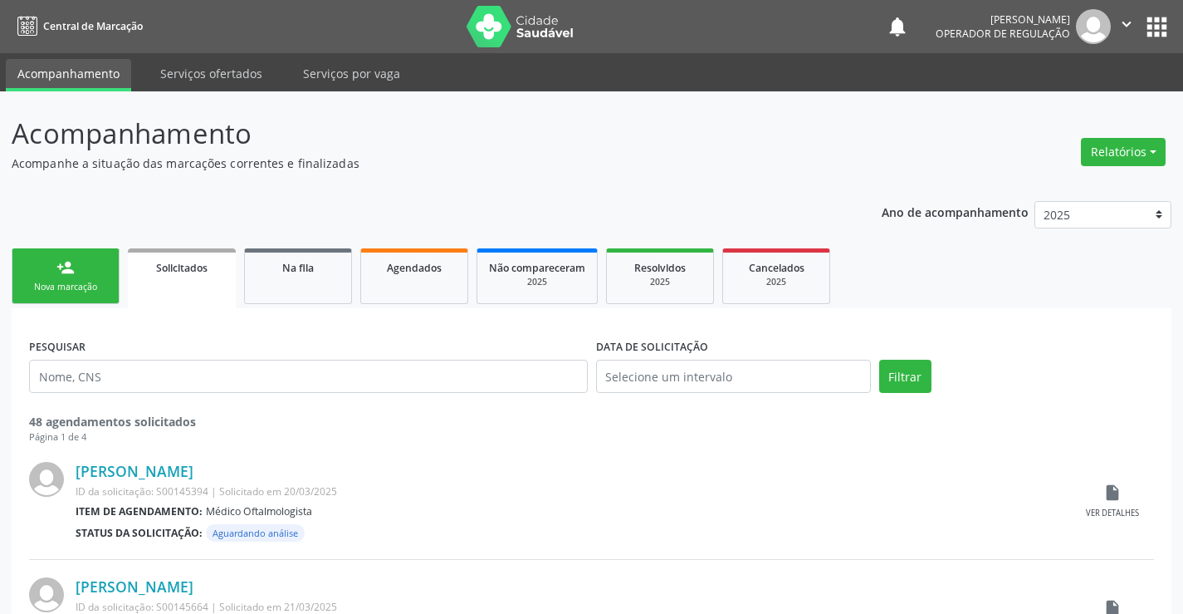
click at [1124, 23] on icon "" at bounding box center [1127, 24] width 18 height 18
click at [1055, 107] on link "Sair" at bounding box center [1084, 101] width 115 height 23
